Goal: Find specific page/section

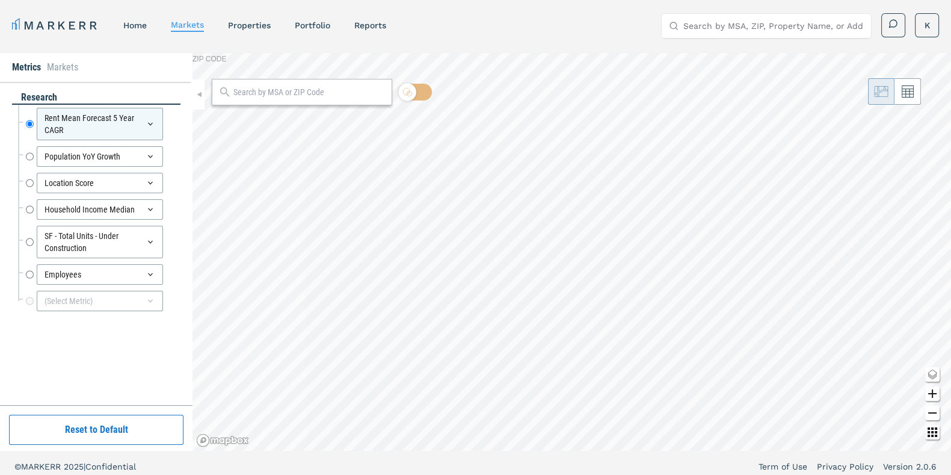
click at [253, 96] on input "text" at bounding box center [309, 92] width 152 height 13
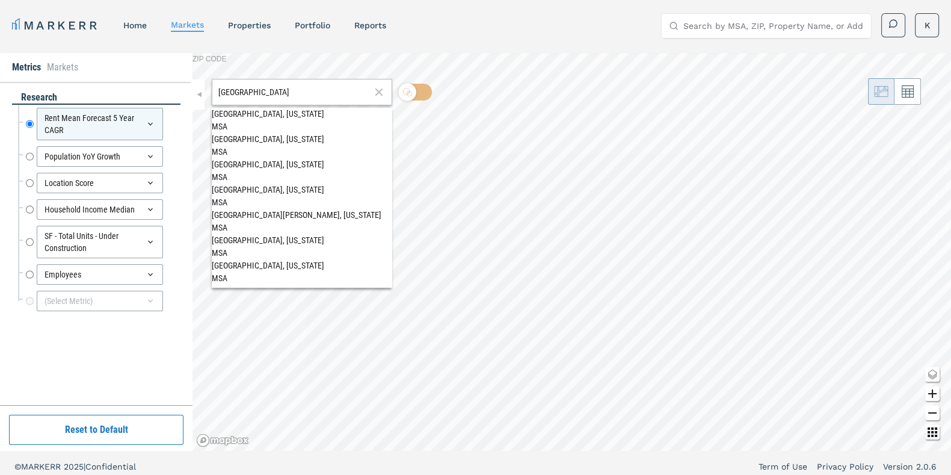
type input "[GEOGRAPHIC_DATA]"
click at [247, 137] on div "[GEOGRAPHIC_DATA], [US_STATE]" at bounding box center [302, 139] width 181 height 13
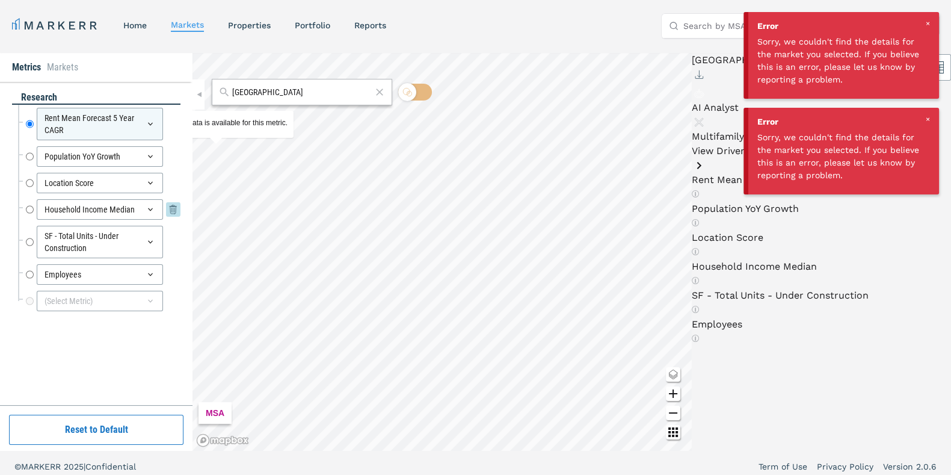
click at [27, 206] on input "Household Income Median" at bounding box center [30, 209] width 8 height 20
radio input "false"
radio input "true"
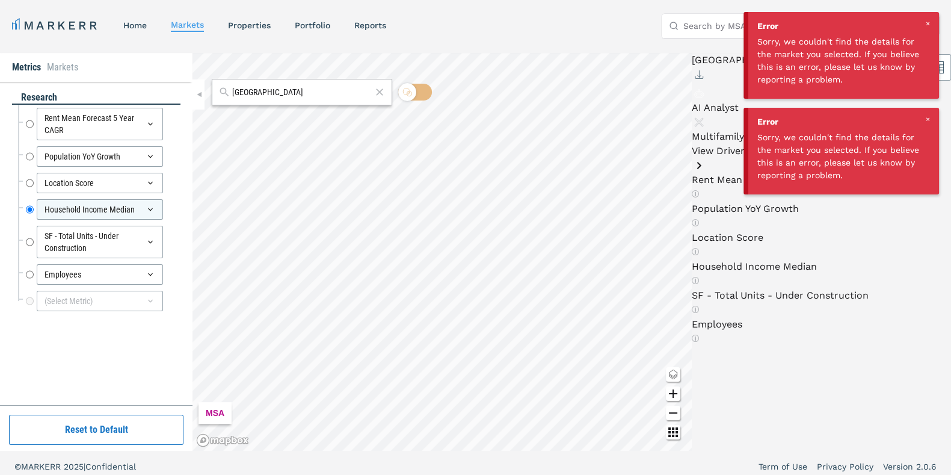
click at [930, 20] on div at bounding box center [927, 23] width 11 height 11
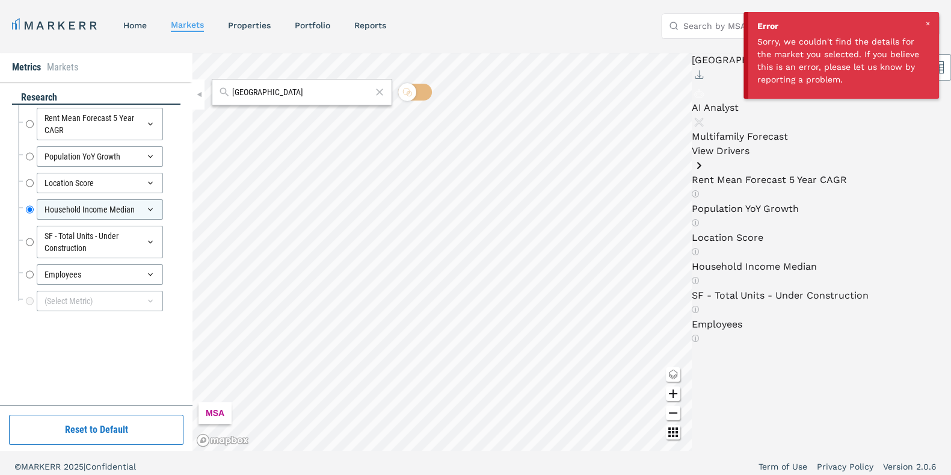
click at [930, 21] on div at bounding box center [927, 23] width 11 height 11
